Goal: Task Accomplishment & Management: Complete application form

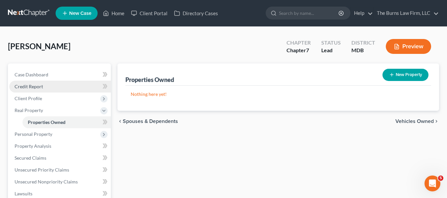
click at [81, 89] on link "Credit Report" at bounding box center [60, 87] width 102 height 12
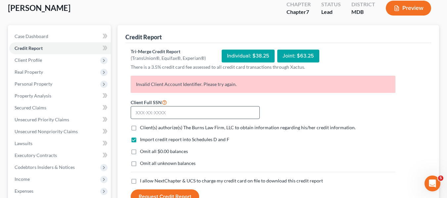
scroll to position [33, 0]
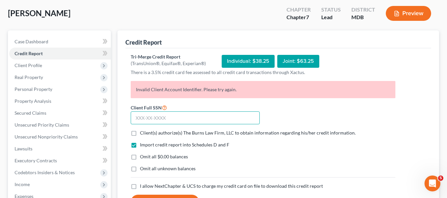
click at [166, 118] on input "text" at bounding box center [195, 118] width 129 height 13
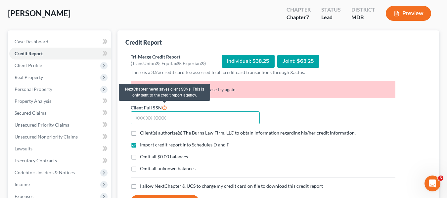
paste input "608-81-4845"
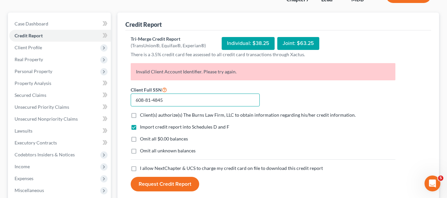
scroll to position [66, 0]
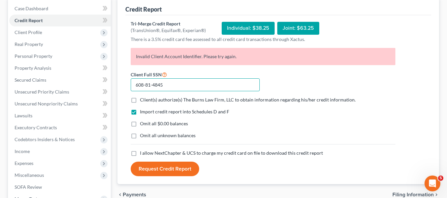
type input "608-81-4845"
click at [166, 99] on span "Client(s) authorize(s) The Burns Law Firm, LLC to obtain information regarding …" at bounding box center [248, 100] width 216 height 6
click at [147, 99] on input "Client(s) authorize(s) The Burns Law Firm, LLC to obtain information regarding …" at bounding box center [145, 99] width 4 height 4
checkbox input "true"
click at [163, 154] on span "I allow NextChapter & UCS to charge my credit card on file to download this cre…" at bounding box center [231, 153] width 183 height 6
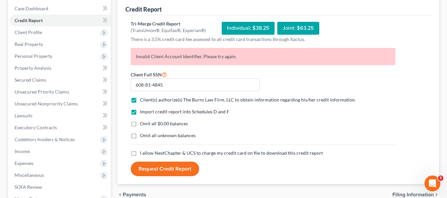
click at [147, 154] on input "I allow NextChapter & UCS to charge my credit card on file to download this cre…" at bounding box center [145, 152] width 4 height 4
checkbox input "true"
click at [181, 169] on button "Request Credit Report" at bounding box center [165, 169] width 68 height 15
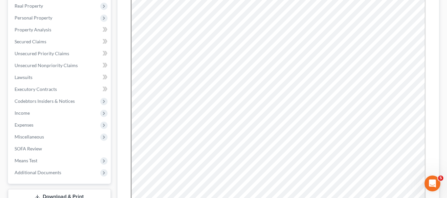
scroll to position [104, 0]
click at [54, 102] on span "Codebtors Insiders & Notices" at bounding box center [45, 102] width 60 height 6
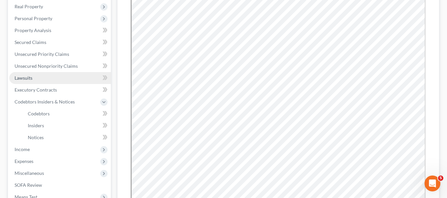
click at [49, 83] on link "Lawsuits" at bounding box center [60, 78] width 102 height 12
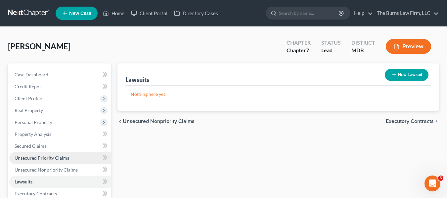
scroll to position [33, 0]
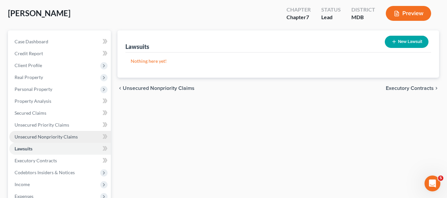
click at [54, 135] on span "Unsecured Nonpriority Claims" at bounding box center [46, 137] width 63 height 6
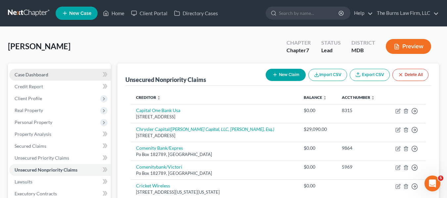
click at [31, 77] on span "Case Dashboard" at bounding box center [32, 75] width 34 height 6
